Goal: Use online tool/utility: Utilize a website feature to perform a specific function

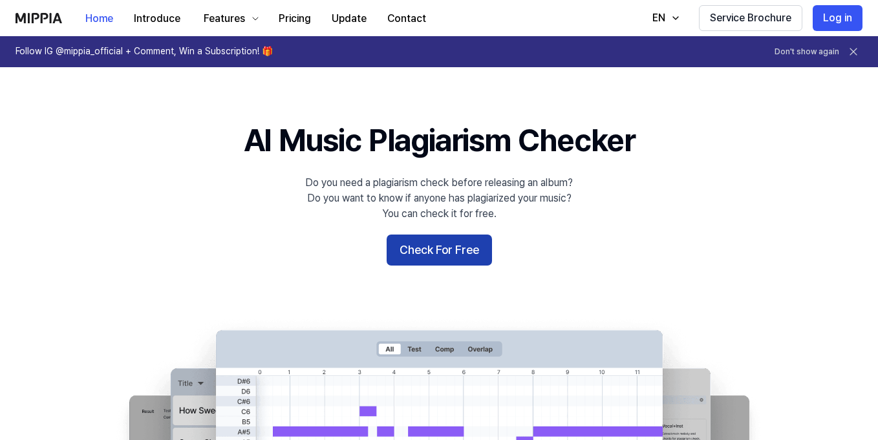
click at [436, 260] on button "Check For Free" at bounding box center [439, 250] width 105 height 31
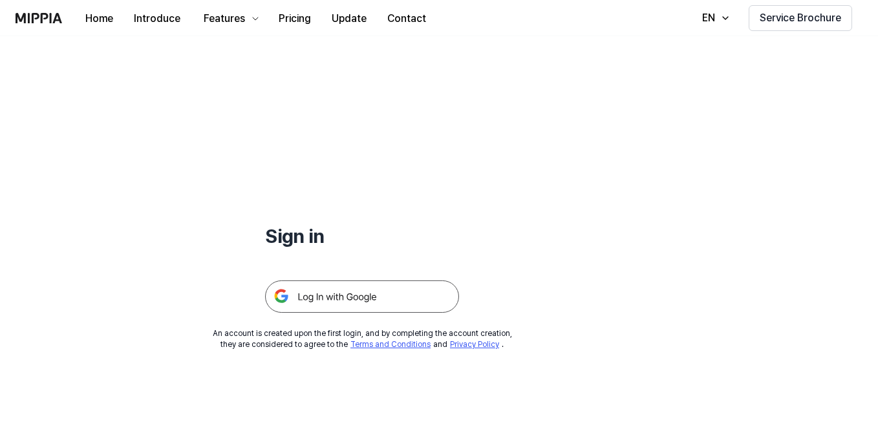
click at [398, 307] on img at bounding box center [362, 297] width 194 height 32
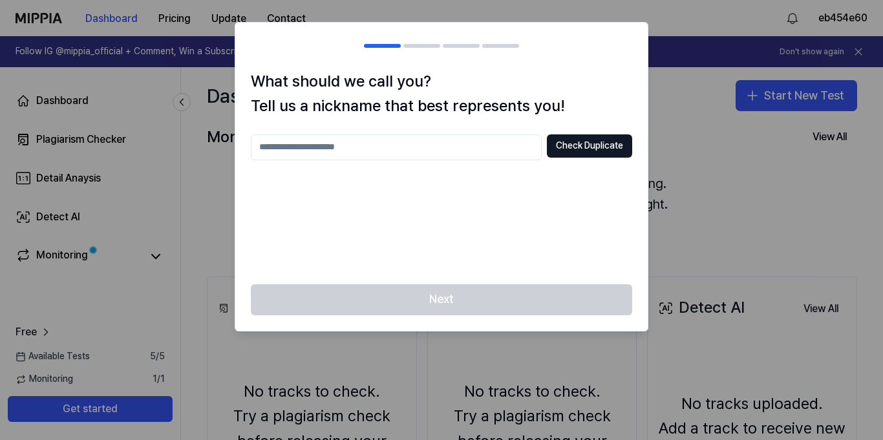
click at [530, 145] on input "text" at bounding box center [396, 147] width 291 height 26
type input "****"
click at [599, 153] on button "Check Duplicate" at bounding box center [589, 145] width 85 height 23
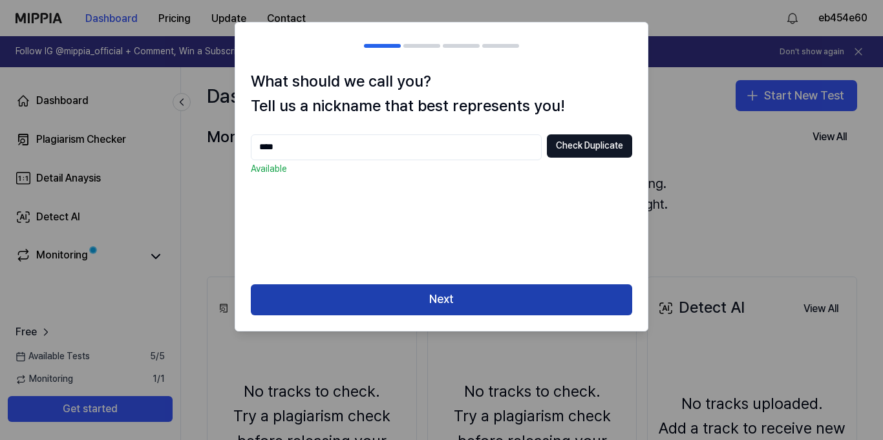
click at [580, 296] on button "Next" at bounding box center [442, 300] width 382 height 31
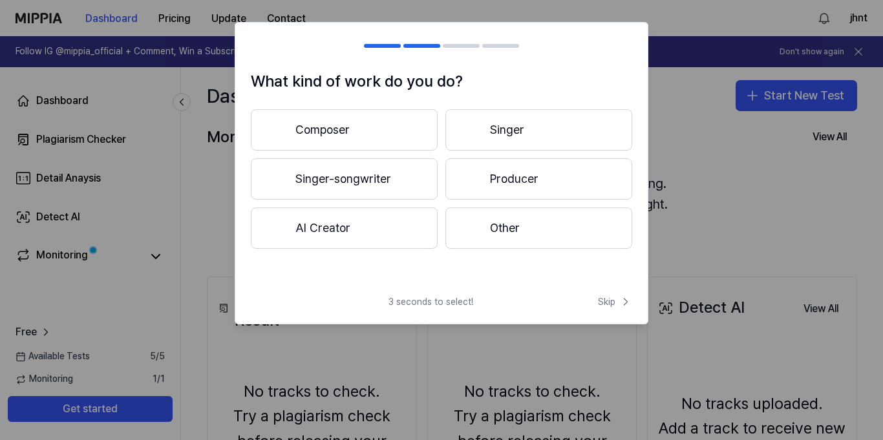
click at [413, 180] on button "Singer-songwriter" at bounding box center [344, 178] width 187 height 41
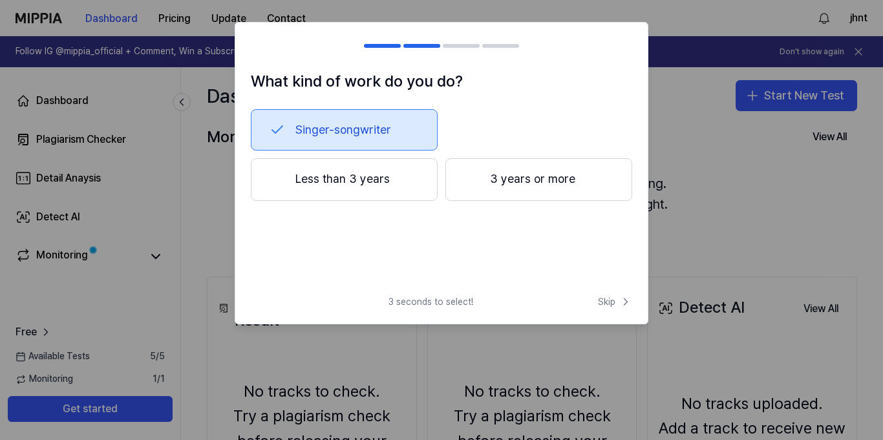
click at [411, 195] on button "Less than 3 years" at bounding box center [344, 179] width 187 height 43
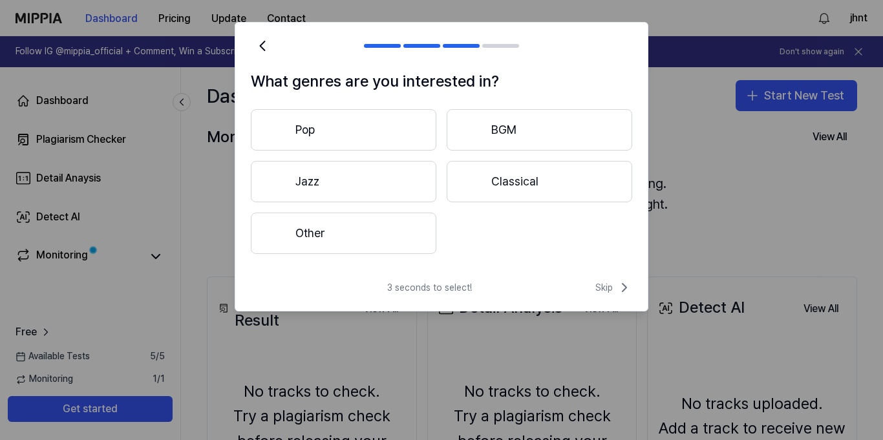
click at [417, 231] on button "Other" at bounding box center [344, 233] width 186 height 41
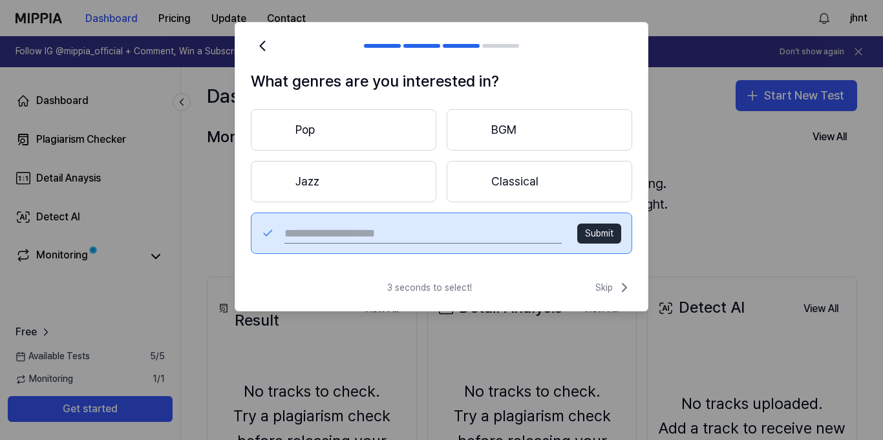
click at [504, 232] on input "text" at bounding box center [423, 233] width 277 height 21
type input "****"
click at [608, 228] on button "Submit" at bounding box center [599, 234] width 44 height 21
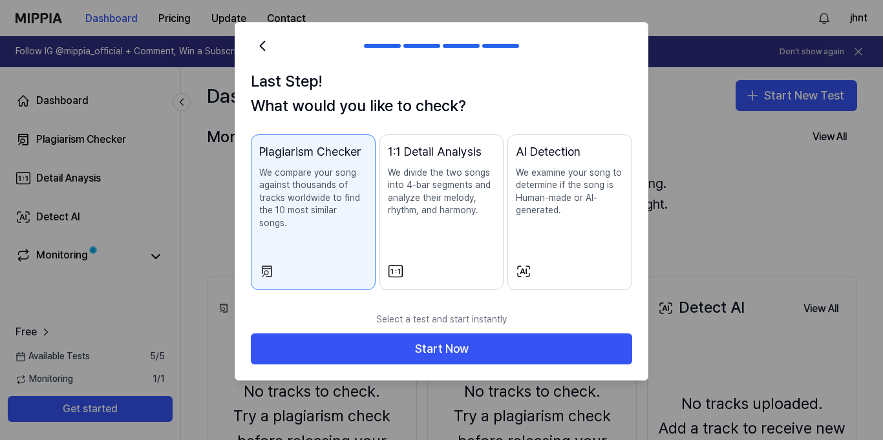
click at [528, 267] on button "AI Detection We examine your song to determine if the song is Human-made or AI-…" at bounding box center [570, 212] width 125 height 156
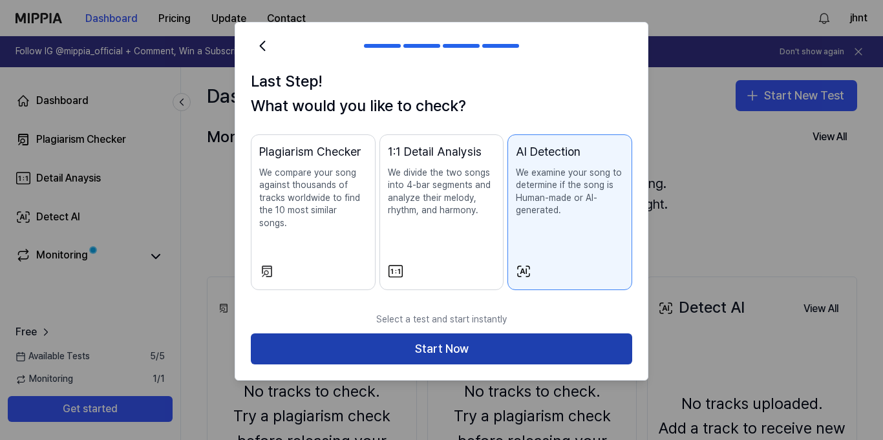
click at [534, 334] on button "Start Now" at bounding box center [442, 349] width 382 height 31
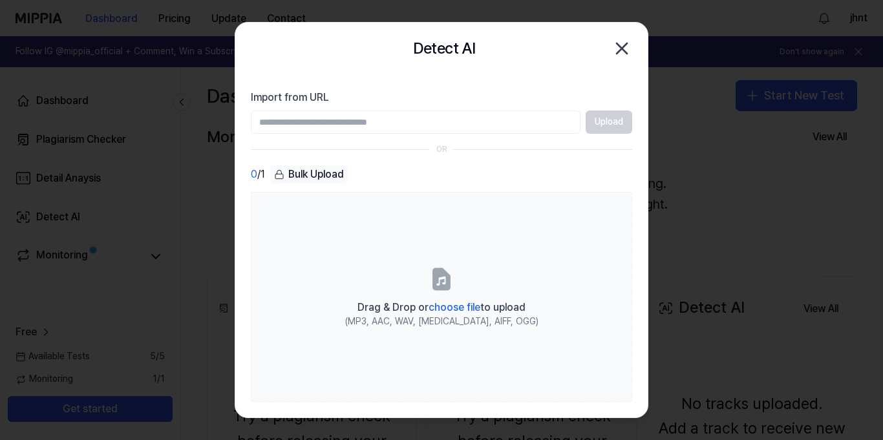
click at [621, 54] on icon "button" at bounding box center [622, 48] width 21 height 21
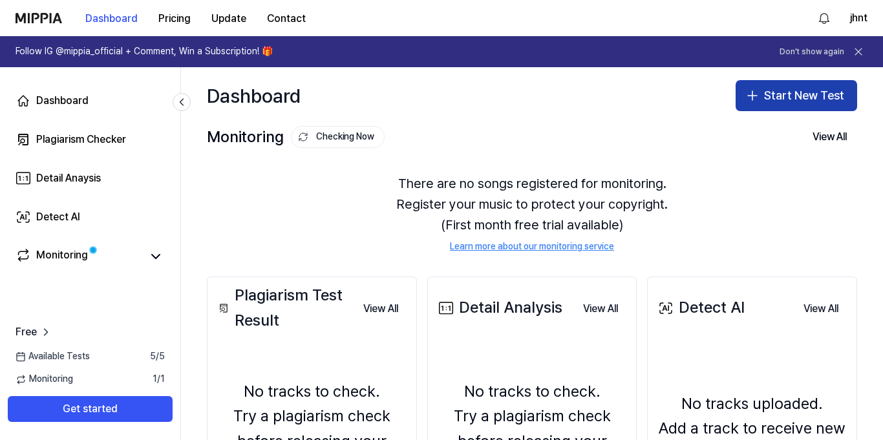
scroll to position [78, 0]
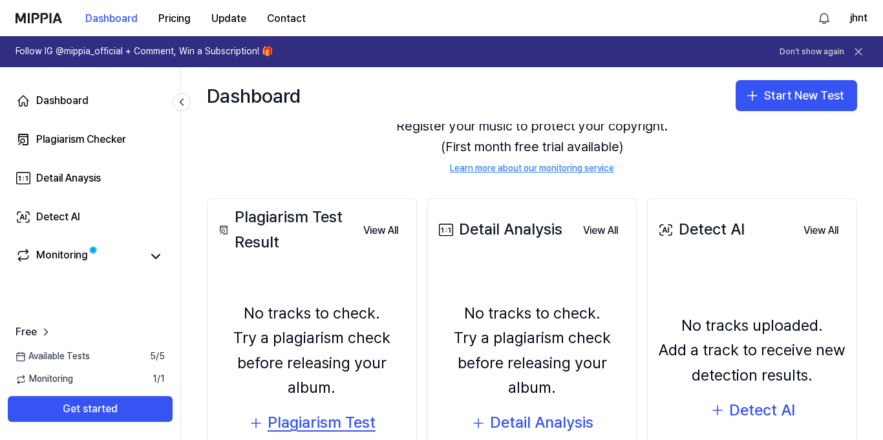
click at [349, 416] on div "Plagiarism Test" at bounding box center [322, 423] width 108 height 25
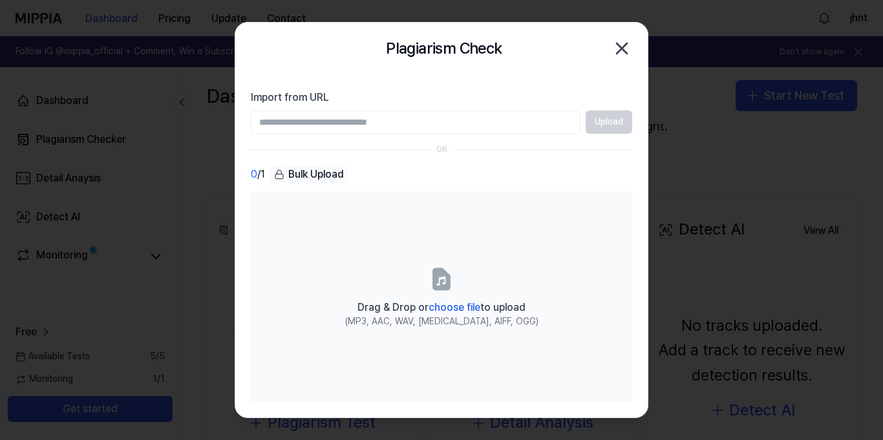
click at [619, 49] on icon "button" at bounding box center [622, 48] width 10 height 10
